Goal: Navigation & Orientation: Find specific page/section

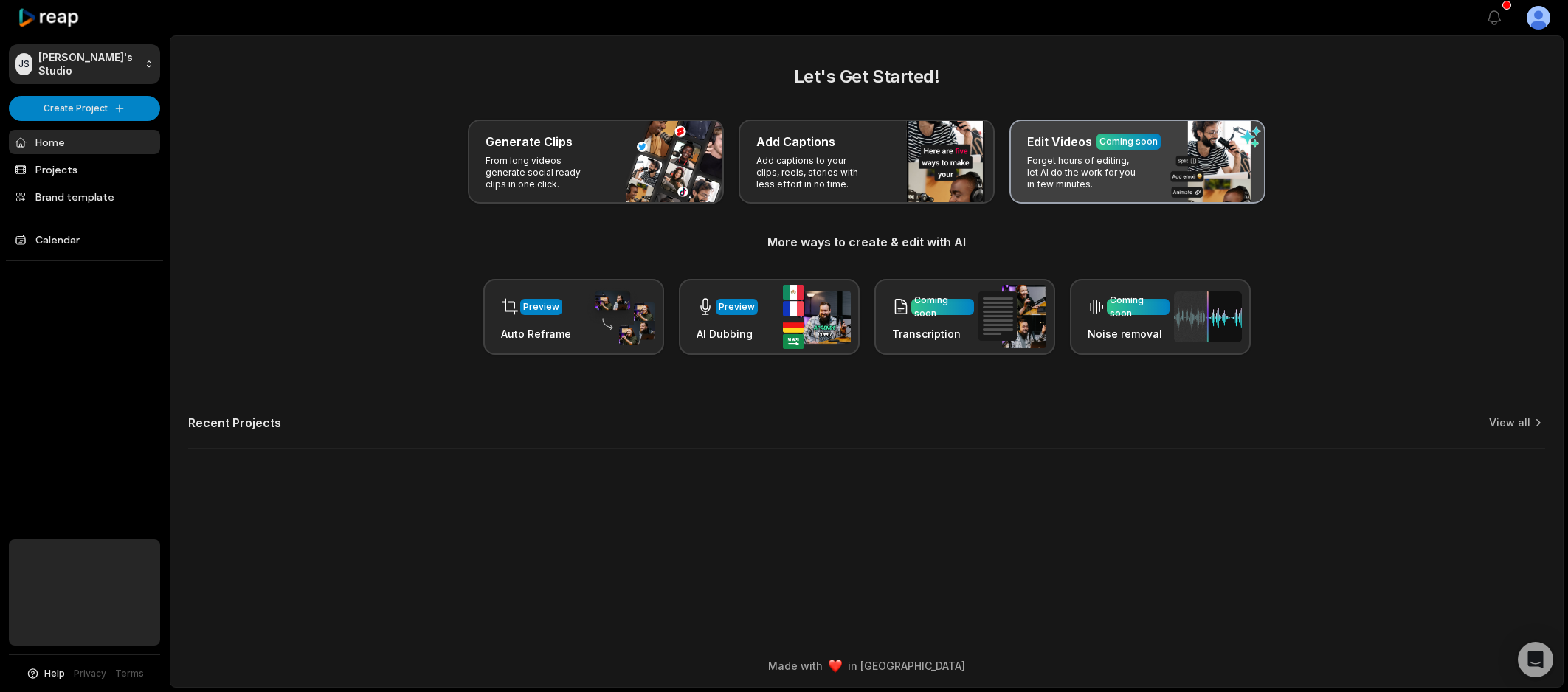
click at [1125, 141] on div "Coming soon" at bounding box center [1129, 141] width 58 height 13
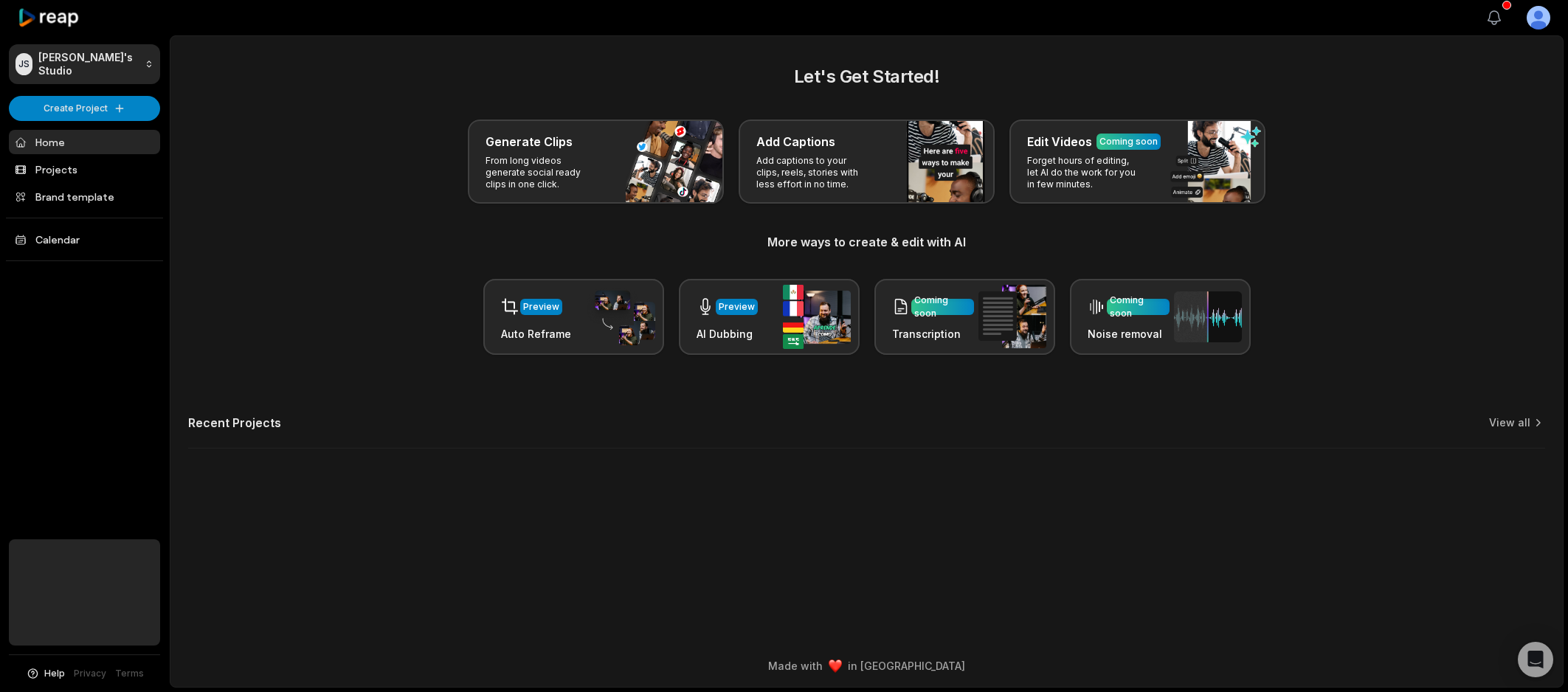
click at [1501, 16] on icon "button" at bounding box center [1494, 18] width 18 height 18
click at [1540, 19] on html "JS Justin's Studio Create Project Home Projects Brand template Calendar Help Pr…" at bounding box center [784, 346] width 1568 height 692
click at [1167, 73] on html "JS Justin's Studio Create Project Home Projects Brand template Calendar Help Pr…" at bounding box center [784, 346] width 1568 height 692
click at [1505, 17] on button "View notifications" at bounding box center [1494, 18] width 32 height 32
click at [542, 312] on div "Preview" at bounding box center [542, 307] width 36 height 13
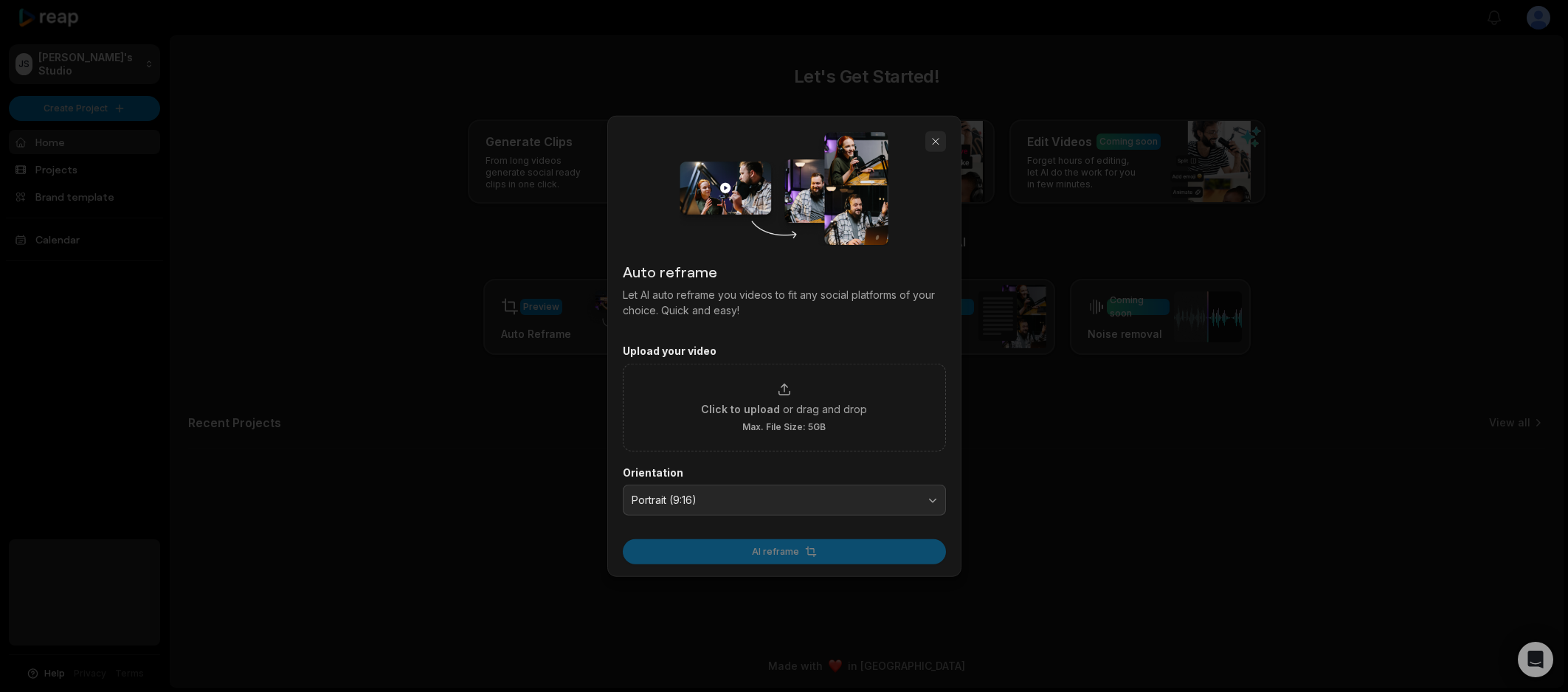
click at [933, 143] on button "button" at bounding box center [936, 141] width 21 height 21
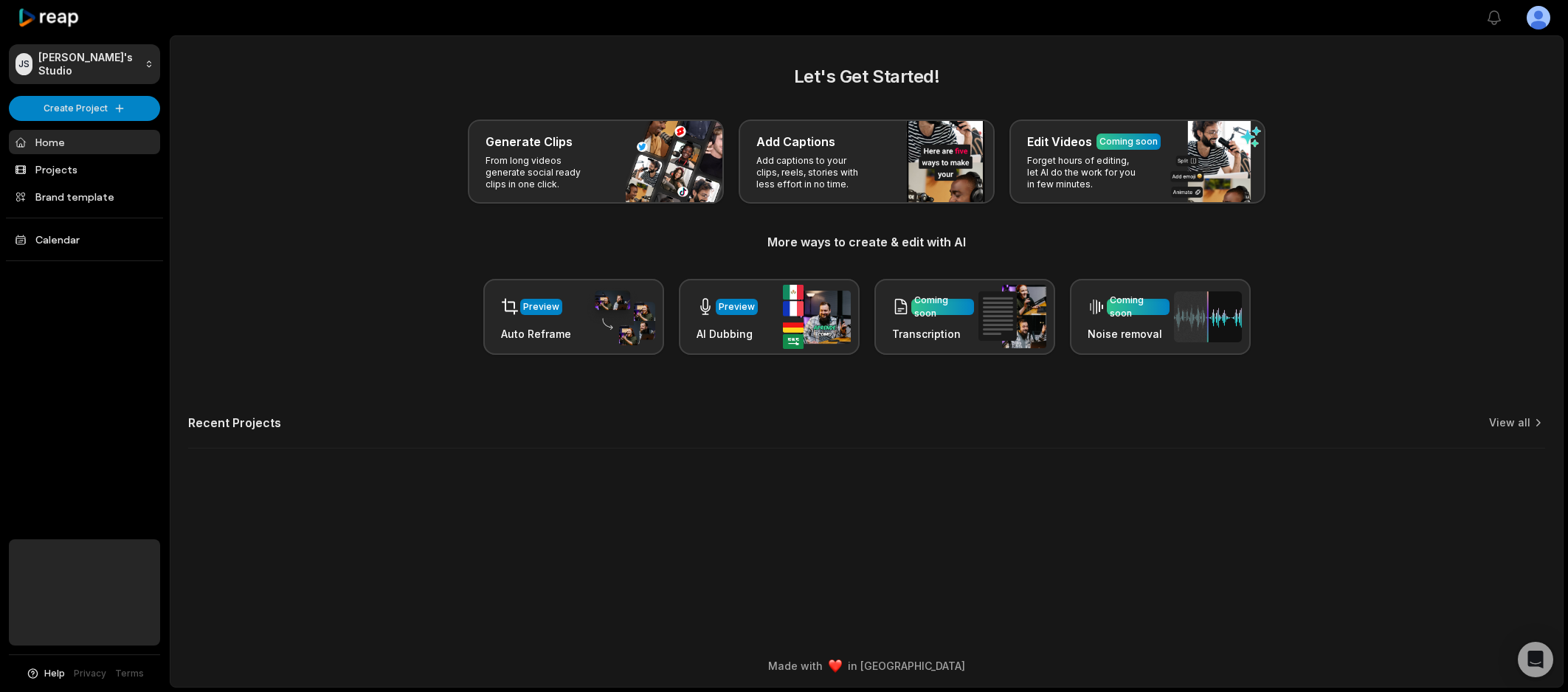
click at [292, 135] on div "Generate Clips From long videos generate social ready clips in one click. Add C…" at bounding box center [867, 162] width 1357 height 84
click at [98, 109] on html "JS Justin's Studio Create Project Home Projects Brand template Calendar Help Pr…" at bounding box center [784, 346] width 1568 height 692
click at [214, 149] on html "JS Justin's Studio Create Project Home Projects Brand template Calendar Help Pr…" at bounding box center [784, 346] width 1568 height 692
click at [50, 204] on link "Brand template" at bounding box center [84, 196] width 151 height 24
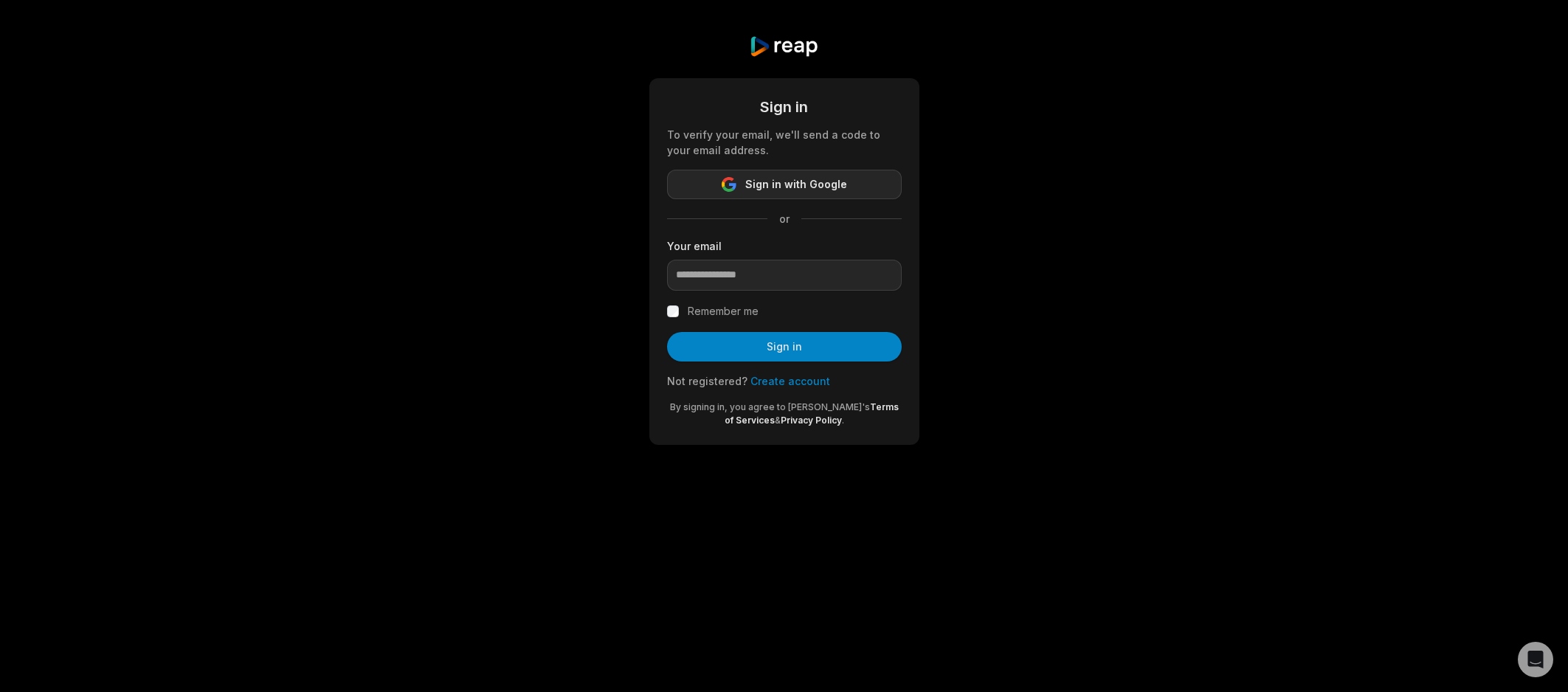
click at [795, 176] on span "Sign in with Google" at bounding box center [796, 185] width 101 height 18
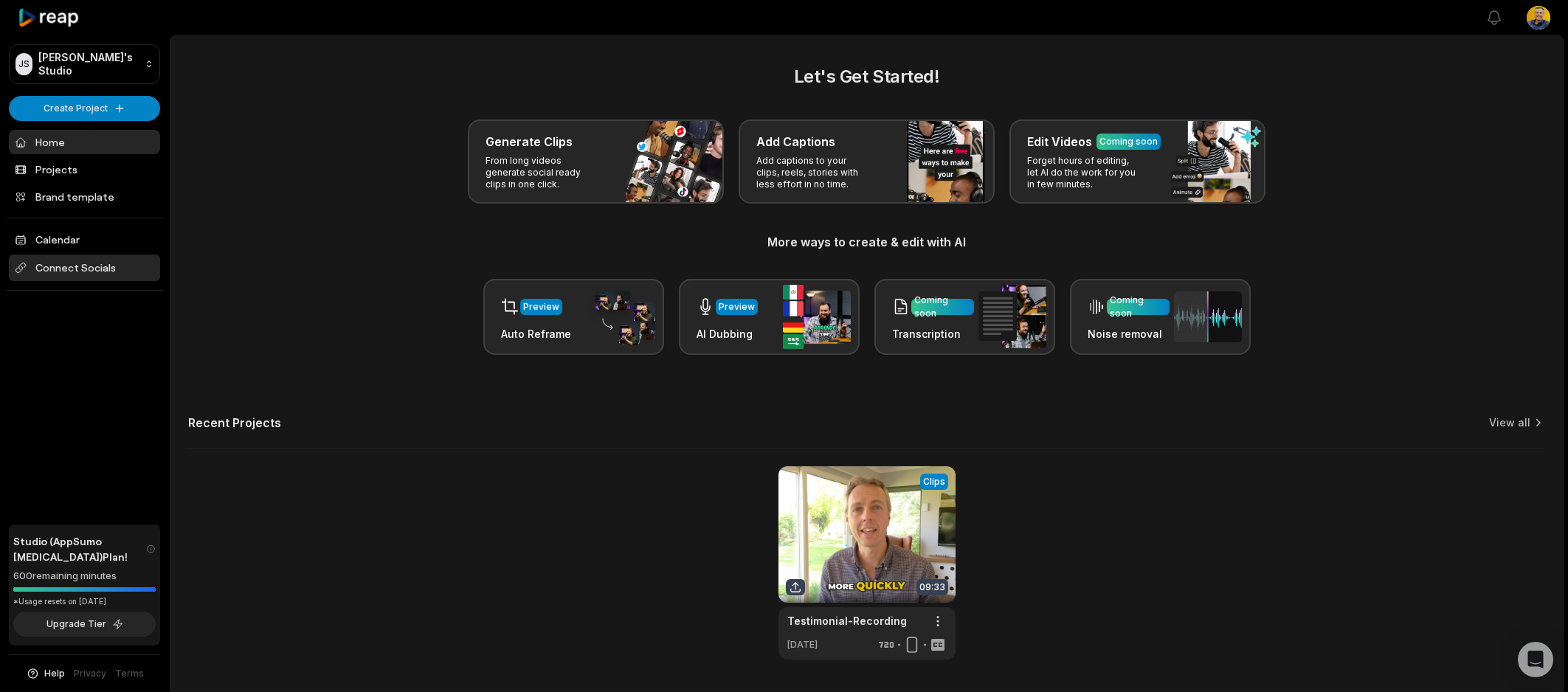
click at [73, 267] on span "Connect Socials" at bounding box center [84, 268] width 151 height 27
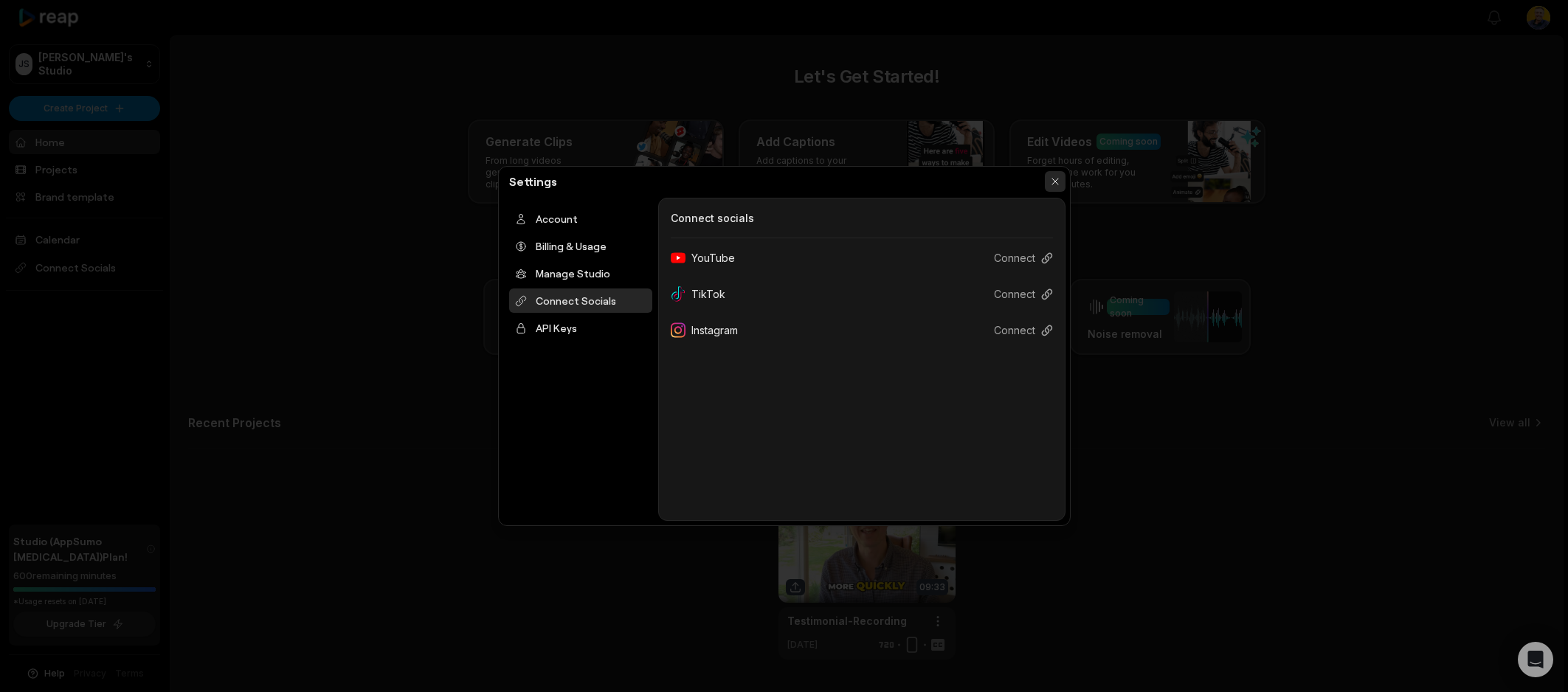
click at [1057, 180] on button "button" at bounding box center [1055, 181] width 21 height 21
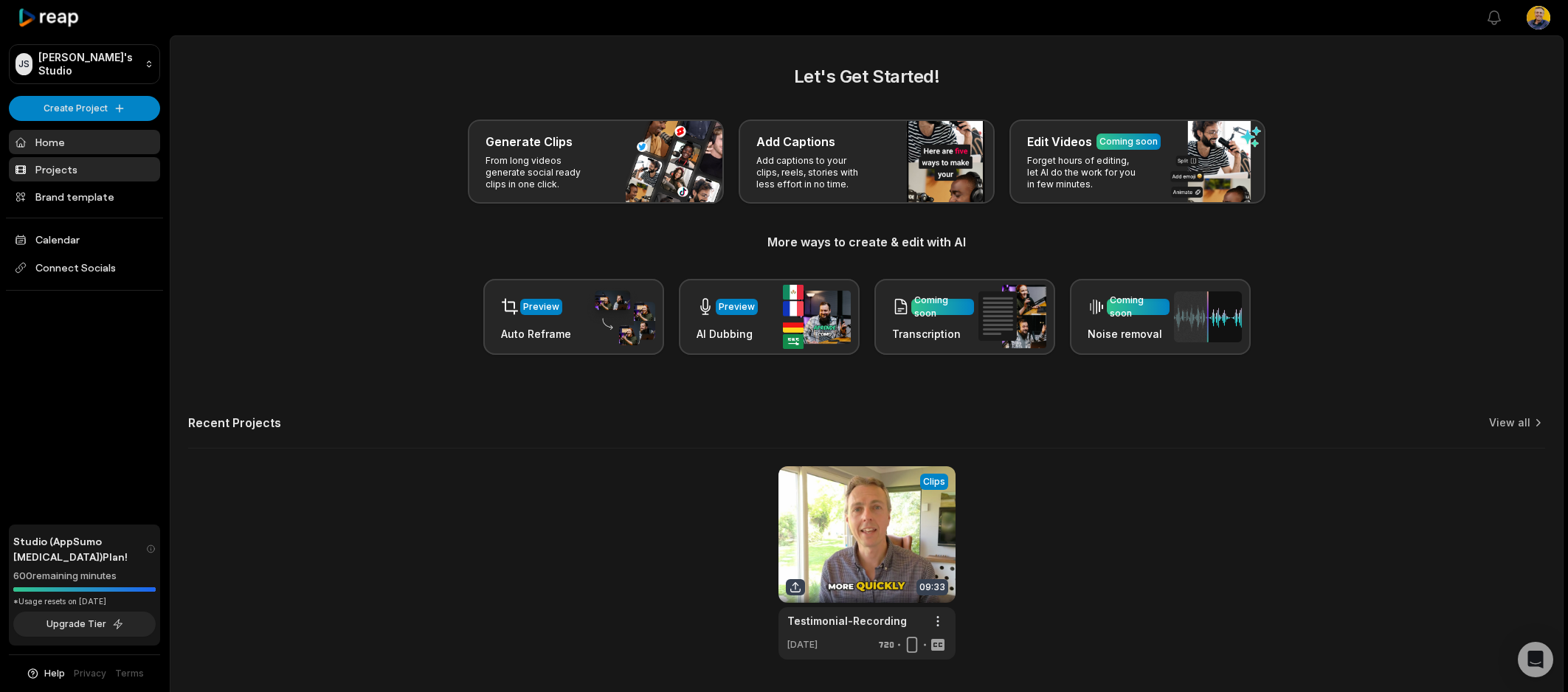
click at [58, 168] on link "Projects" at bounding box center [84, 169] width 151 height 24
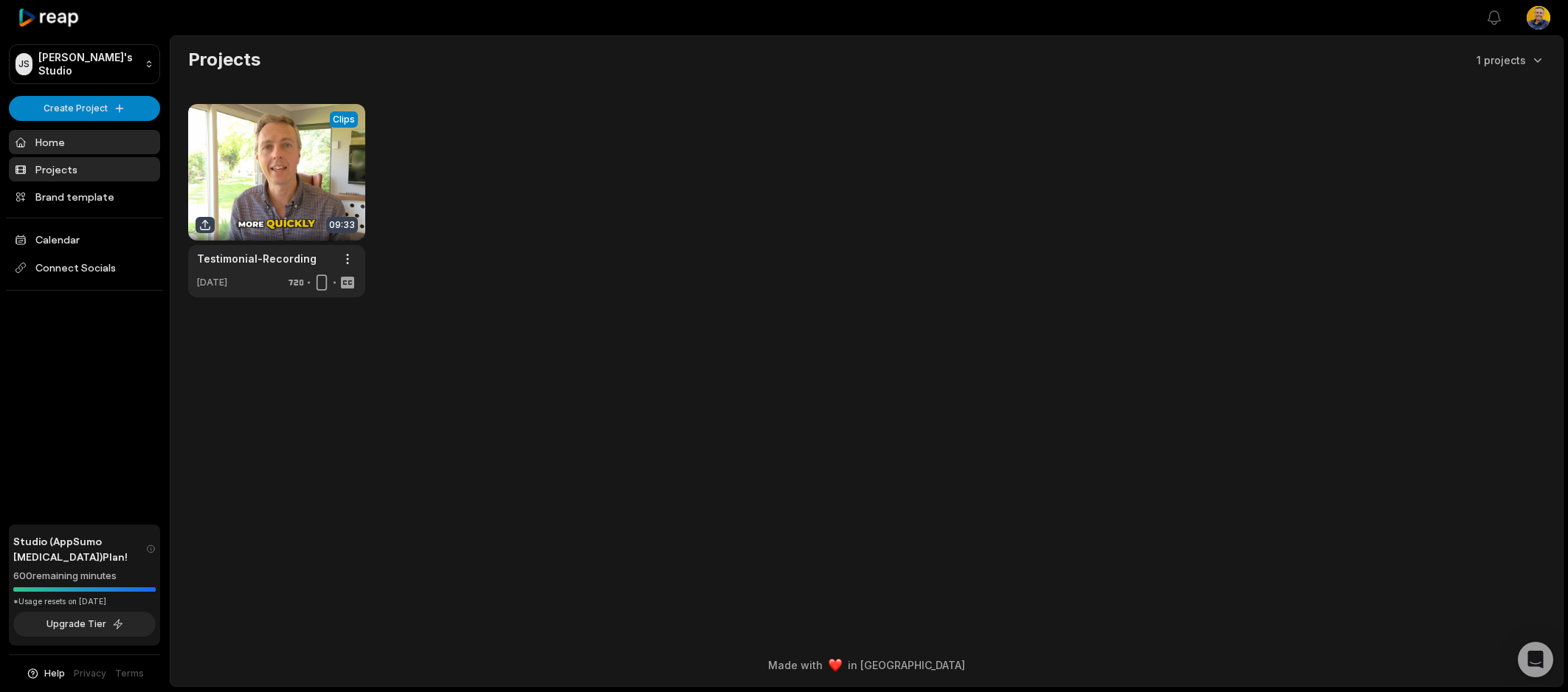
click at [56, 141] on link "Home" at bounding box center [84, 142] width 151 height 24
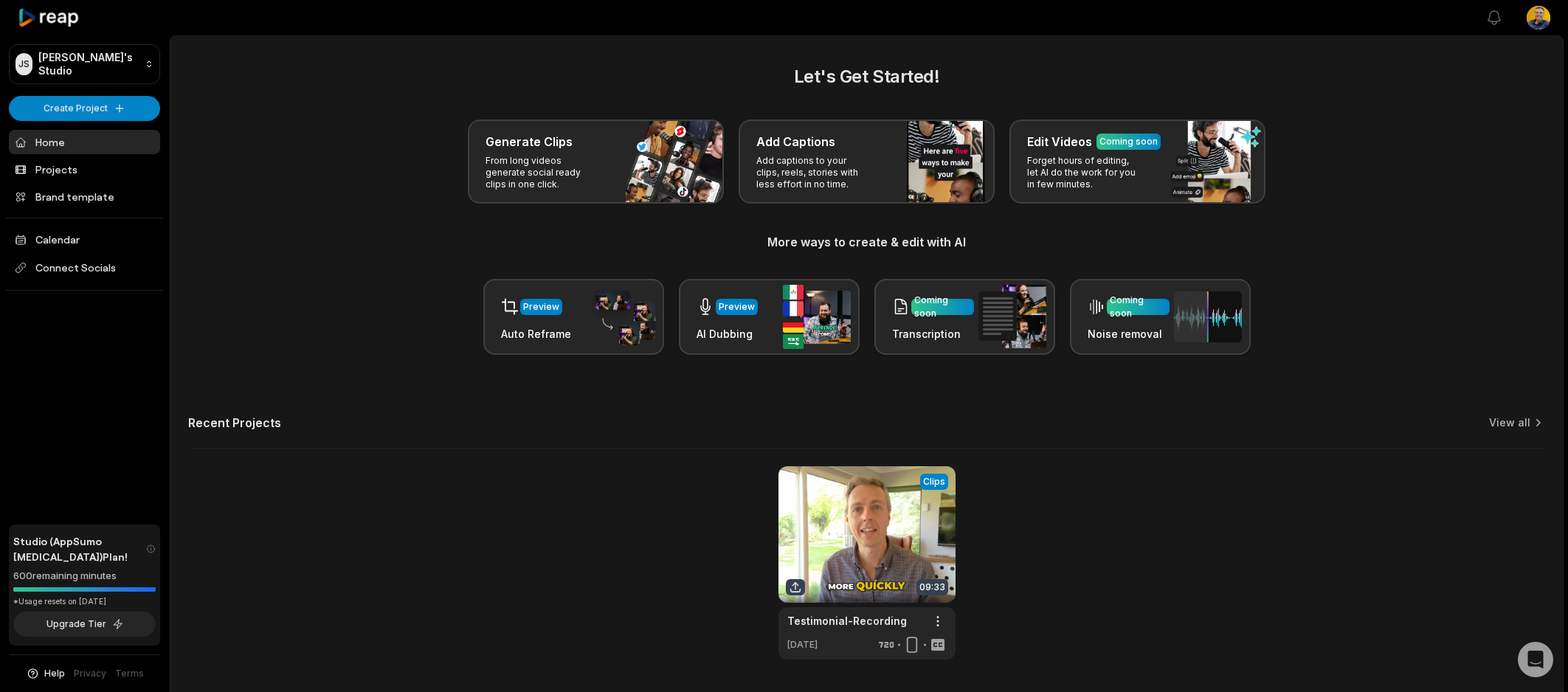
click at [308, 81] on h2 "Let's Get Started!" at bounding box center [867, 77] width 1357 height 27
